Goal: Task Accomplishment & Management: Use online tool/utility

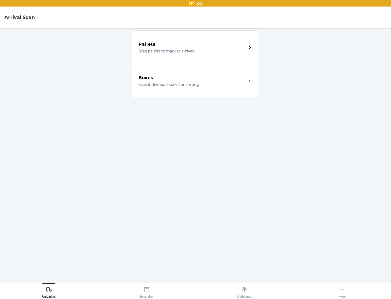
click at [193, 78] on div "Boxes" at bounding box center [193, 77] width 108 height 7
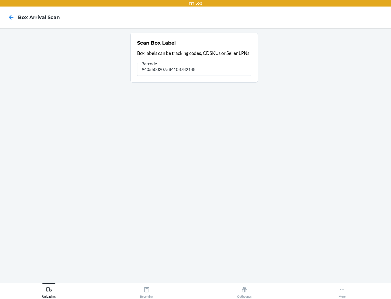
type input "9405500207584108782148"
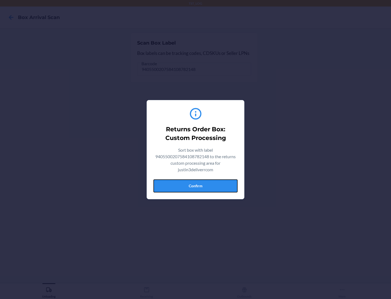
click at [196, 186] on button "Confirm" at bounding box center [195, 185] width 84 height 13
